Goal: Transaction & Acquisition: Book appointment/travel/reservation

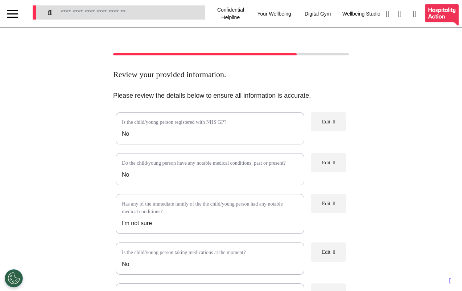
select select "**"
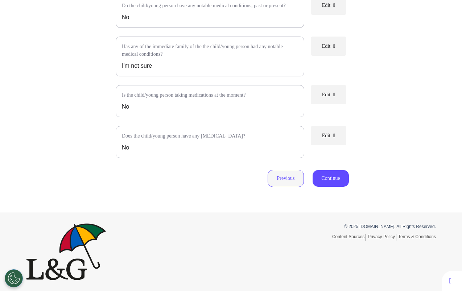
click at [273, 179] on button "Previous" at bounding box center [285, 178] width 36 height 17
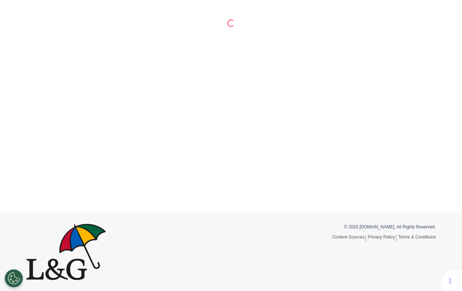
scroll to position [34, 0]
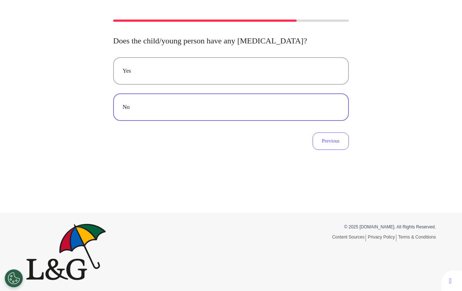
click at [267, 117] on button "No" at bounding box center [231, 108] width 236 height 28
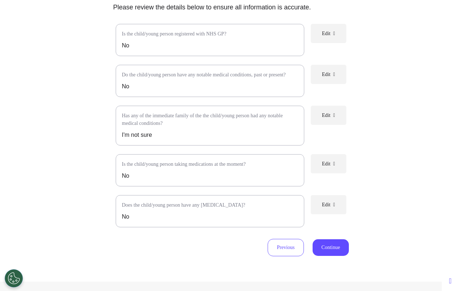
scroll to position [90, 0]
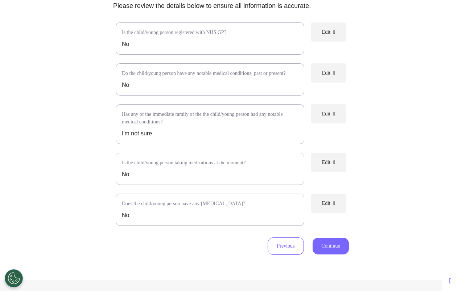
click at [333, 254] on button "Continue" at bounding box center [330, 246] width 36 height 17
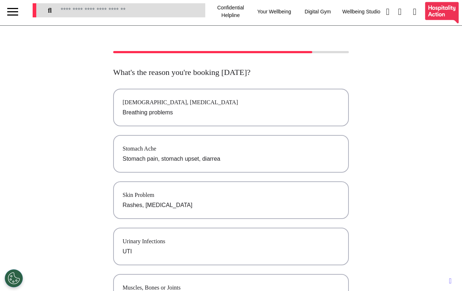
scroll to position [0, 0]
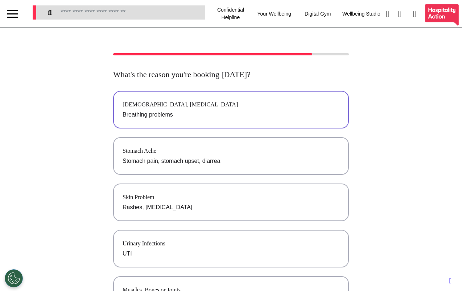
click at [214, 112] on p "Breathing problems" at bounding box center [230, 115] width 217 height 9
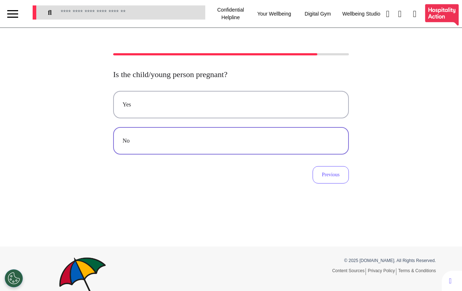
click at [244, 140] on div "No" at bounding box center [230, 141] width 217 height 9
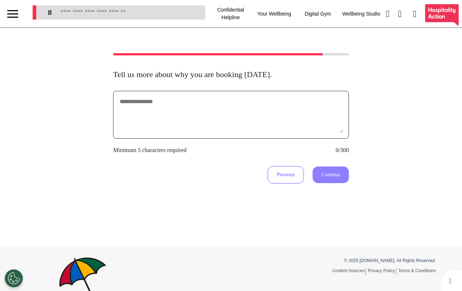
click at [224, 119] on textarea at bounding box center [231, 115] width 224 height 36
click at [173, 104] on textarea "**********" at bounding box center [231, 115] width 224 height 36
type textarea "**********"
click at [319, 178] on button "Continue" at bounding box center [330, 175] width 36 height 17
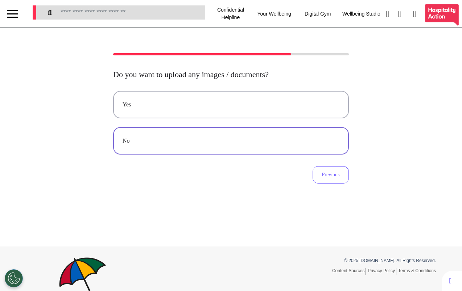
click at [199, 149] on button "No" at bounding box center [231, 141] width 236 height 28
click at [185, 107] on div "Video" at bounding box center [230, 104] width 217 height 9
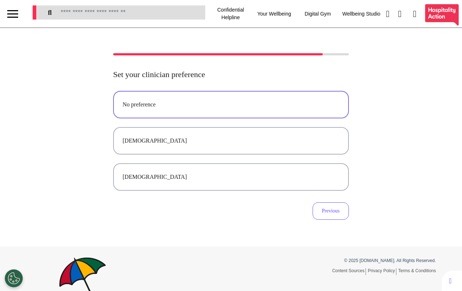
click at [197, 113] on button "No preference" at bounding box center [231, 105] width 236 height 28
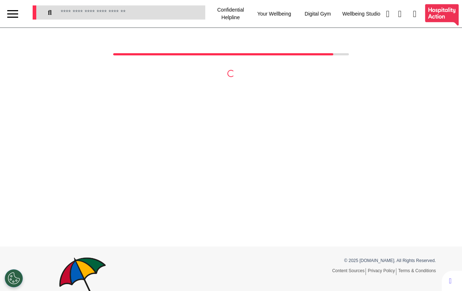
click at [9, 12] on div at bounding box center [12, 14] width 11 height 12
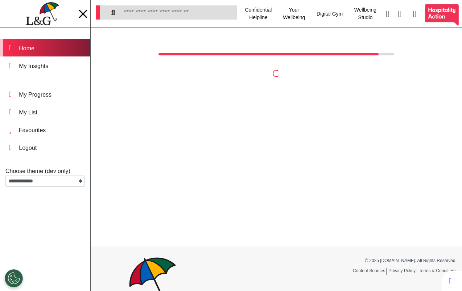
click at [34, 47] on div "Home" at bounding box center [27, 48] width 16 height 9
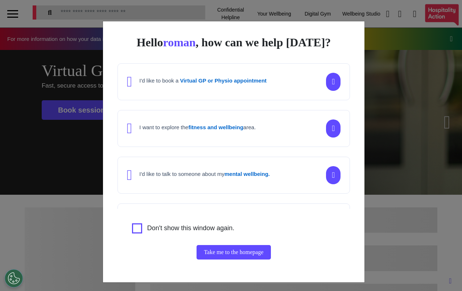
scroll to position [0, 288]
click at [380, 193] on div "Hello roman , how can we help [DATE]? I'd like to book a Virtual GP or Physio a…" at bounding box center [231, 145] width 462 height 291
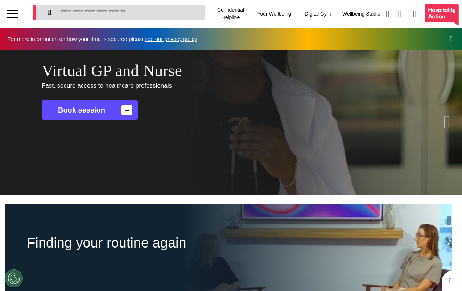
click at [225, 126] on div "Virtual GP and Nurse Fast, secure access to healthcare professionals Book sessi…" at bounding box center [231, 122] width 462 height 145
click at [271, 145] on div "Virtual GP and Nurse Fast, secure access to healthcare professionals Book sessi…" at bounding box center [231, 122] width 462 height 145
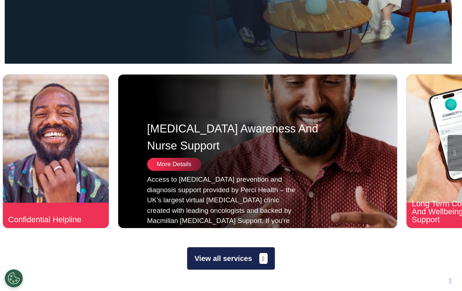
scroll to position [325, 0]
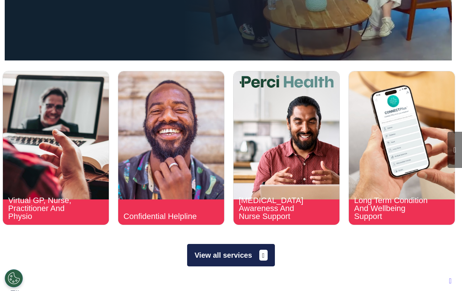
click at [218, 260] on button "View all services" at bounding box center [230, 255] width 87 height 22
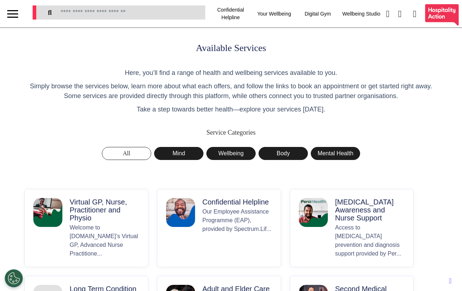
click at [102, 212] on p "Virtual GP, Nurse, Practitioner and Physio" at bounding box center [105, 210] width 70 height 24
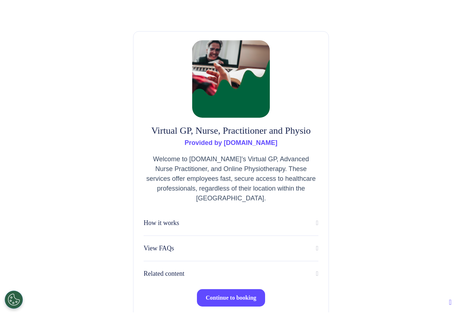
scroll to position [45, 0]
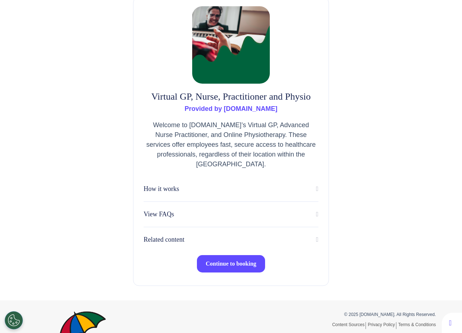
click at [209, 265] on span "Continue to booking" at bounding box center [230, 264] width 51 height 6
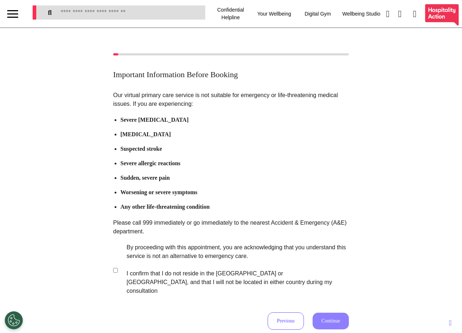
click at [155, 253] on label "By proceeding with this appointment, you are acknowledging that you understand …" at bounding box center [232, 269] width 227 height 52
click at [333, 291] on button "Continue" at bounding box center [330, 321] width 36 height 17
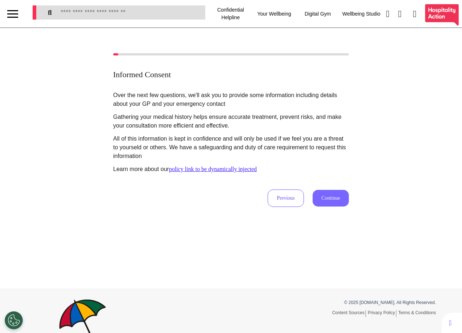
click at [323, 200] on button "Continue" at bounding box center [330, 198] width 36 height 17
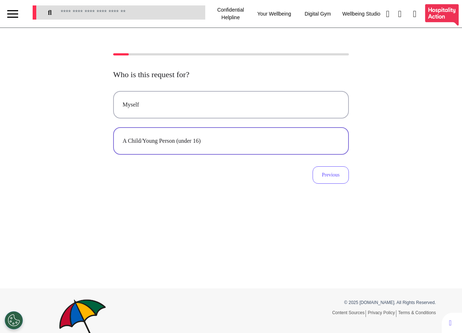
click at [182, 144] on div "A Child/Young Person (under 16)" at bounding box center [230, 141] width 217 height 9
select select "****"
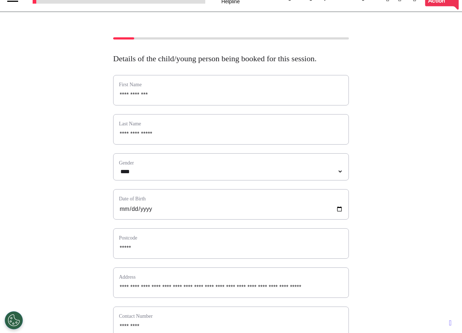
scroll to position [249, 0]
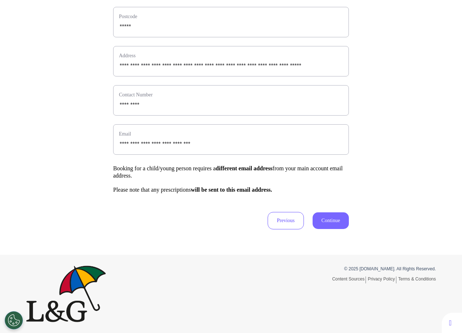
click at [323, 223] on button "Continue" at bounding box center [330, 220] width 36 height 17
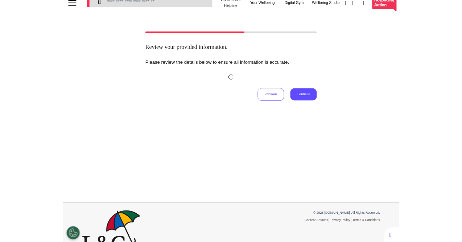
scroll to position [0, 0]
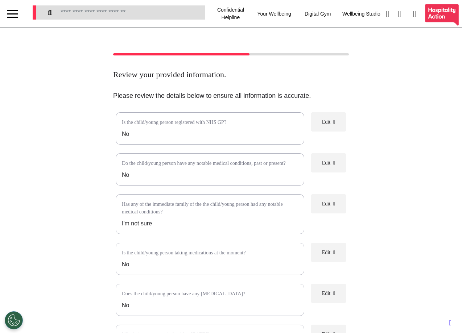
click at [395, 110] on div "Review your provided information. Please review the details below to ensure all…" at bounding box center [231, 321] width 462 height 537
click at [156, 134] on p "No" at bounding box center [210, 134] width 176 height 9
drag, startPoint x: 123, startPoint y: 134, endPoint x: 131, endPoint y: 135, distance: 8.0
click at [132, 136] on p "No" at bounding box center [210, 134] width 176 height 9
click at [131, 134] on p "No" at bounding box center [210, 134] width 176 height 9
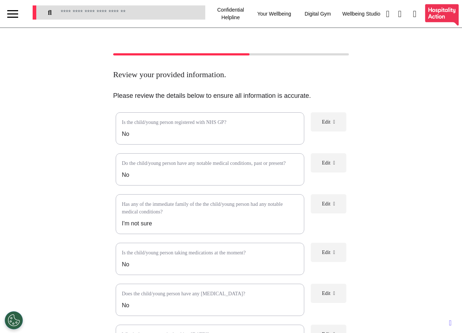
drag, startPoint x: 142, startPoint y: 134, endPoint x: 115, endPoint y: 133, distance: 26.9
click at [116, 133] on div "Is the child/young person registered with NHS GP? No" at bounding box center [210, 128] width 188 height 32
click at [157, 131] on p "No" at bounding box center [210, 134] width 176 height 9
drag, startPoint x: 149, startPoint y: 136, endPoint x: 119, endPoint y: 135, distance: 30.8
click at [119, 135] on div "Is the child/young person registered with NHS GP? No" at bounding box center [210, 128] width 188 height 32
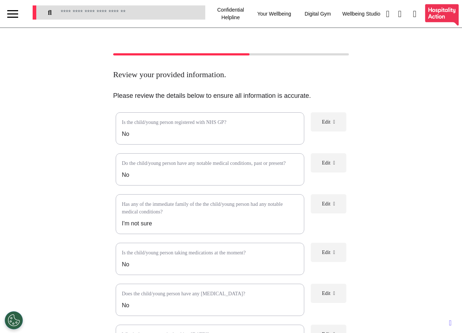
click at [158, 134] on p "No" at bounding box center [210, 134] width 176 height 9
drag, startPoint x: 138, startPoint y: 133, endPoint x: 117, endPoint y: 134, distance: 21.0
click at [116, 134] on div "Is the child/young person registered with NHS GP? No" at bounding box center [210, 128] width 188 height 32
click at [256, 133] on p "No" at bounding box center [210, 134] width 176 height 9
click at [326, 123] on span "Edit" at bounding box center [326, 121] width 8 height 5
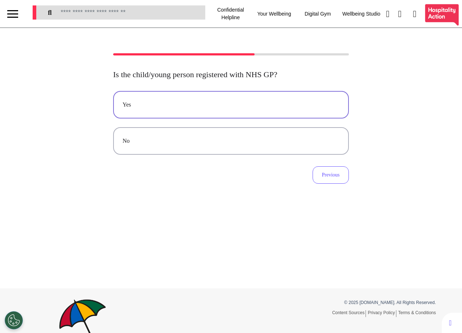
click at [173, 105] on div "Yes" at bounding box center [230, 104] width 217 height 9
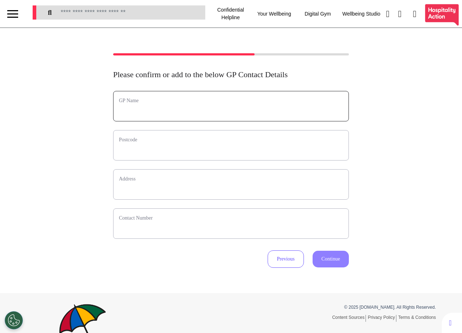
click at [181, 115] on input "text" at bounding box center [231, 110] width 224 height 9
click at [355, 89] on div "Please confirm or add to the below GP Contact Details GP Name Postcode Address …" at bounding box center [231, 160] width 462 height 215
click at [395, 120] on div "Please confirm or add to the below GP Contact Details GP Name Postcode Address …" at bounding box center [231, 160] width 462 height 215
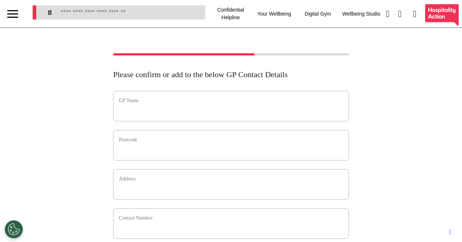
click at [390, 95] on div "Please confirm or add to the below GP Contact Details GP Name Postcode Address …" at bounding box center [231, 160] width 462 height 215
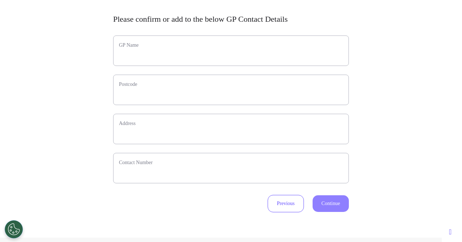
scroll to position [53, 0]
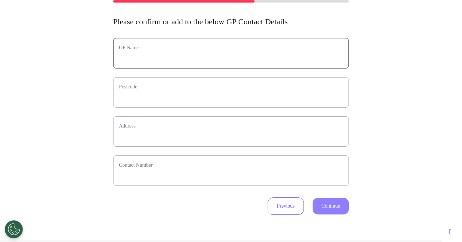
click at [179, 58] on input "text" at bounding box center [231, 57] width 224 height 9
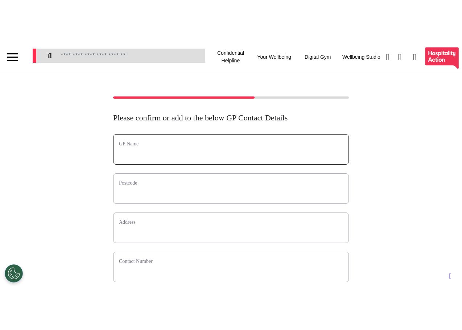
scroll to position [0, 0]
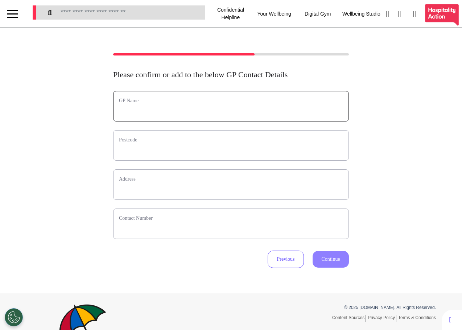
click at [182, 114] on input "text" at bounding box center [231, 110] width 224 height 9
type input "**********"
drag, startPoint x: 194, startPoint y: 116, endPoint x: 112, endPoint y: 113, distance: 82.7
click at [113, 113] on div "**********" at bounding box center [231, 106] width 236 height 30
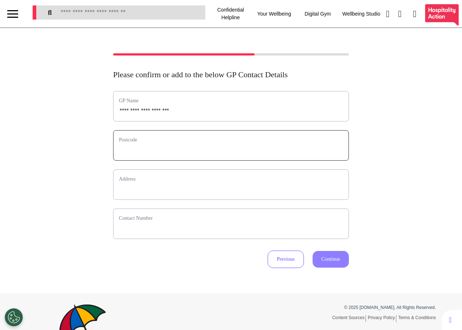
click at [154, 150] on input "text" at bounding box center [231, 149] width 224 height 9
type input "*"
select select
type input "**"
select select
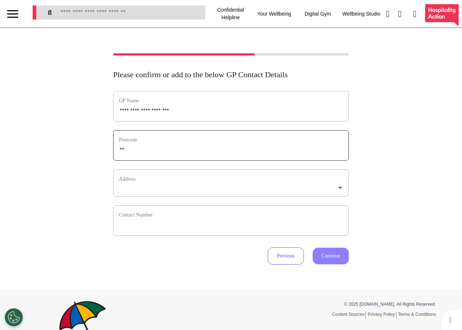
type input "***"
select select
type input "****"
select select
type input "*****"
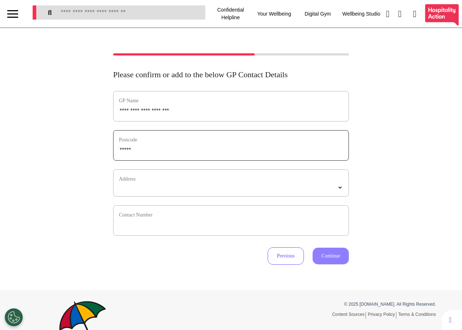
select select
type input "*****"
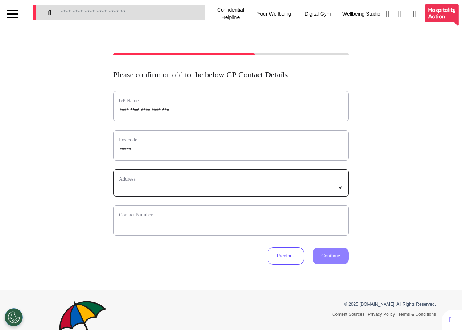
click at [148, 191] on select "*****" at bounding box center [231, 187] width 224 height 6
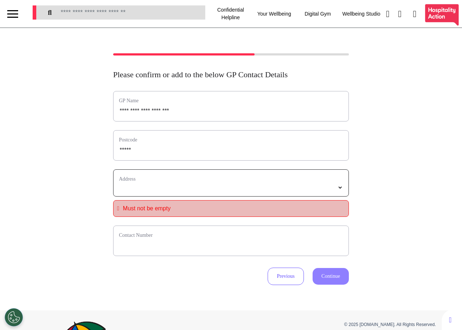
select select
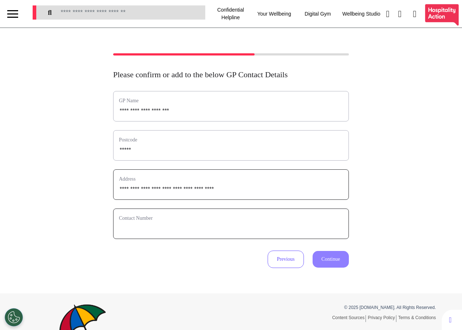
click at [190, 231] on input "phone" at bounding box center [231, 228] width 224 height 9
type input "**********"
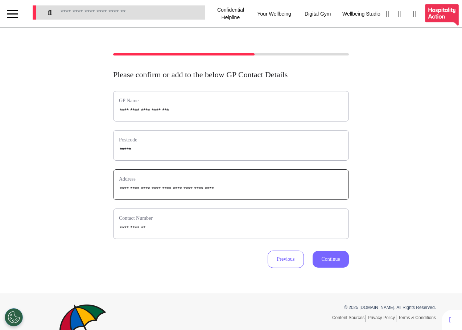
click at [337, 263] on button "Continue" at bounding box center [330, 259] width 36 height 17
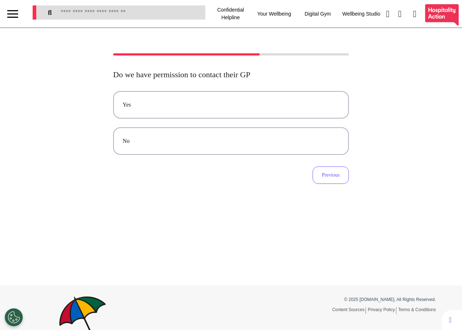
click at [220, 192] on div "Do we have permission to contact their GP Yes No Previous" at bounding box center [231, 156] width 462 height 257
click at [76, 51] on div "Do we have permission to contact their GP Yes No Previous" at bounding box center [231, 156] width 462 height 257
drag, startPoint x: 260, startPoint y: 226, endPoint x: 340, endPoint y: 180, distance: 91.7
click at [260, 226] on div "Do we have permission to contact their GP Yes No Previous" at bounding box center [231, 156] width 462 height 257
click at [328, 177] on button "Previous" at bounding box center [330, 174] width 36 height 17
